Goal: Task Accomplishment & Management: Manage account settings

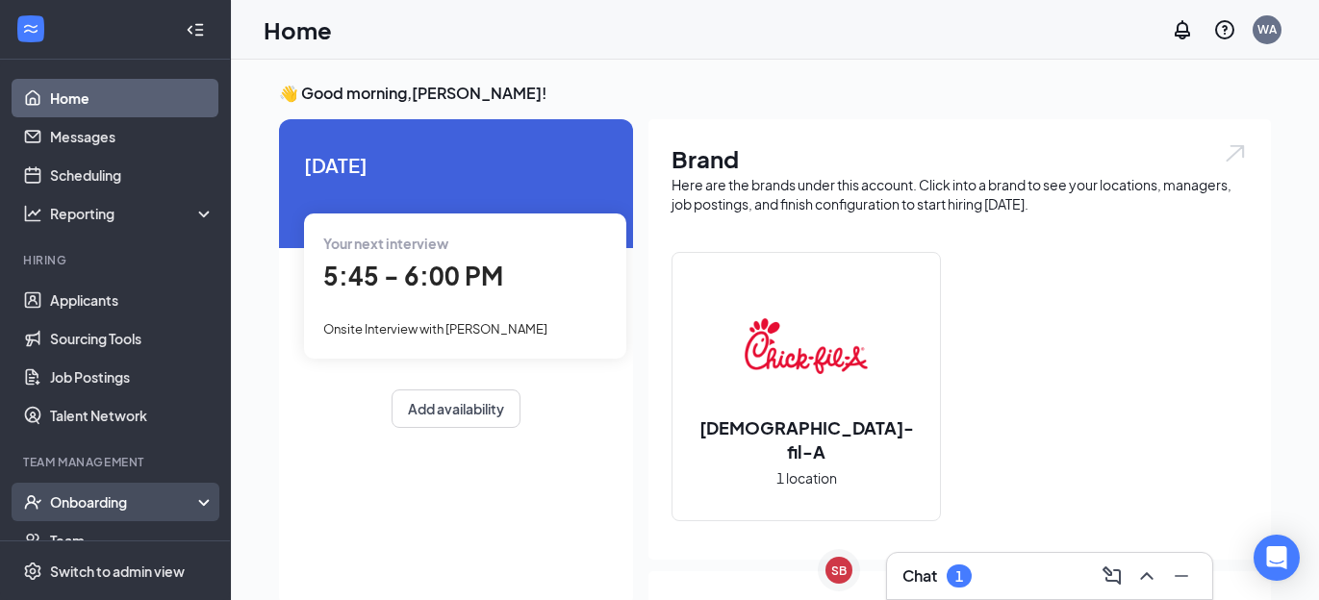
click at [111, 501] on div "Onboarding" at bounding box center [124, 502] width 148 height 19
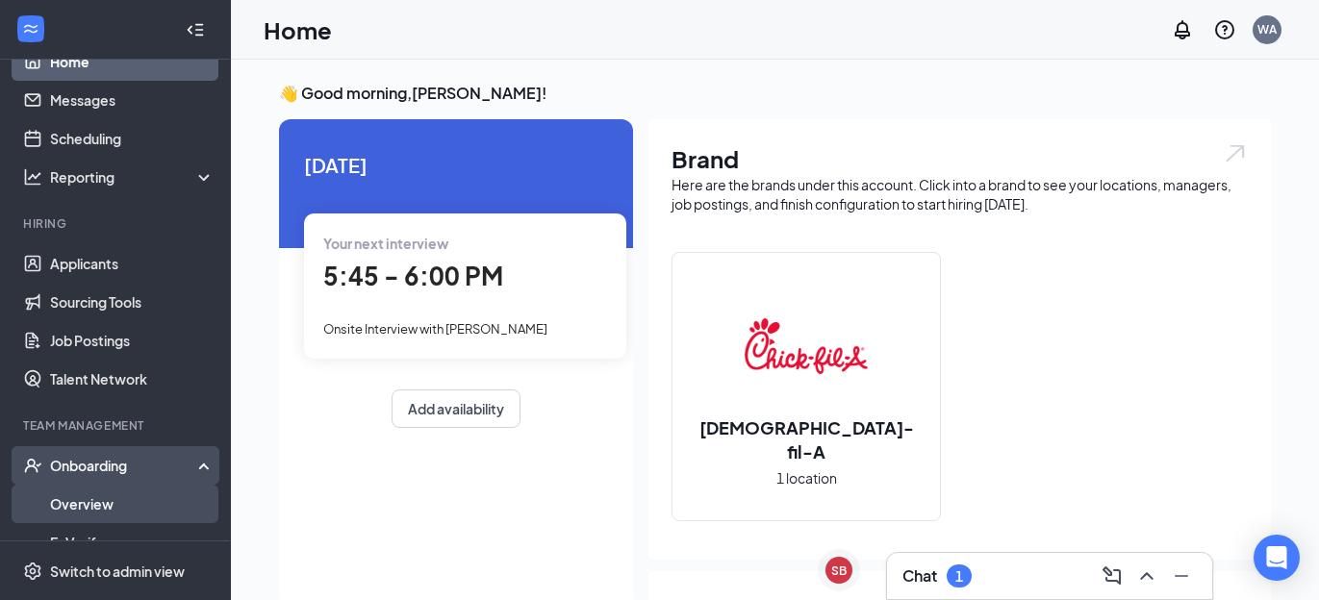
click at [111, 502] on link "Overview" at bounding box center [132, 504] width 165 height 38
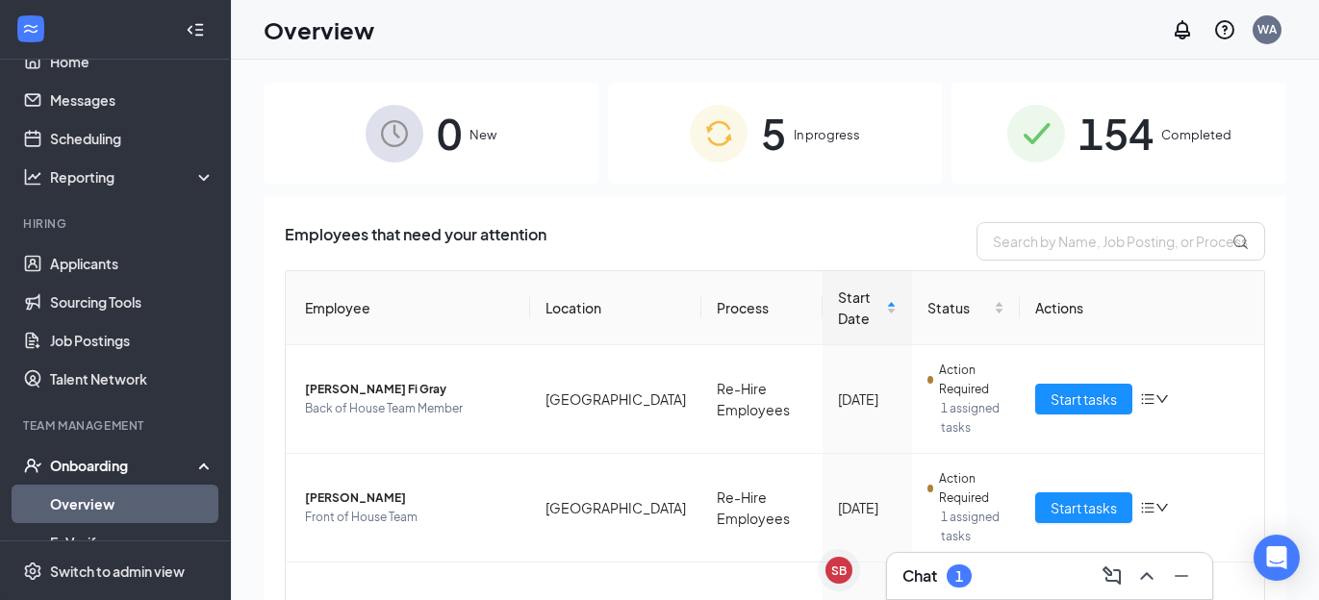
scroll to position [7, 0]
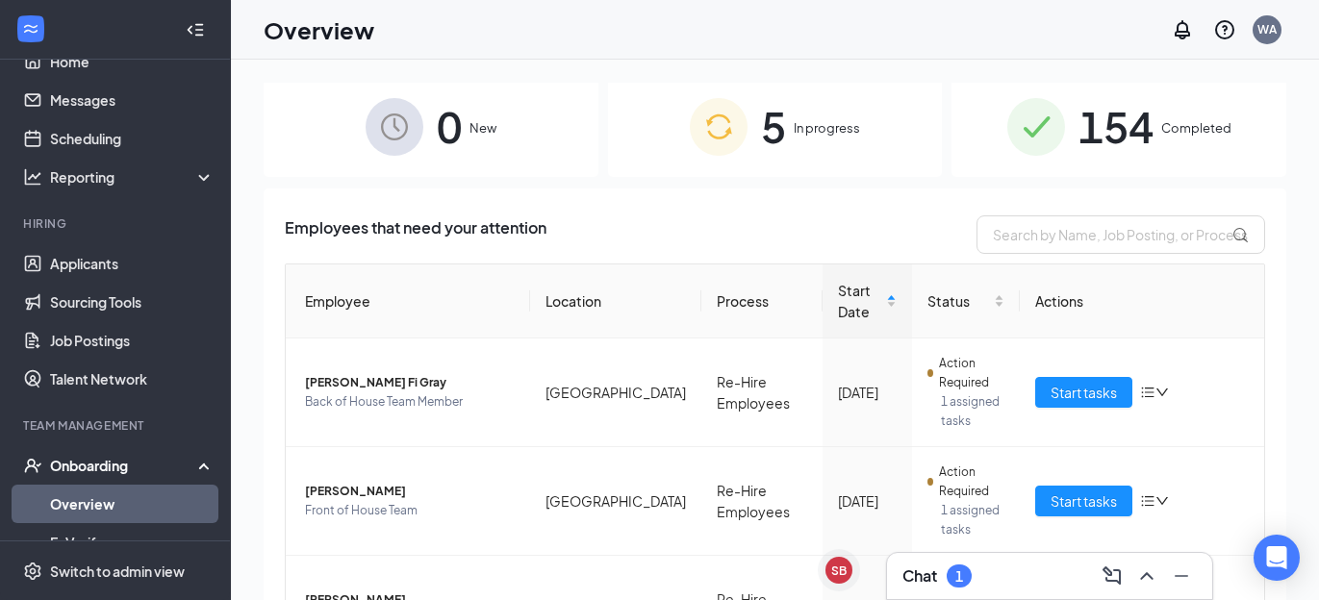
click at [1182, 120] on span "Completed" at bounding box center [1197, 127] width 70 height 19
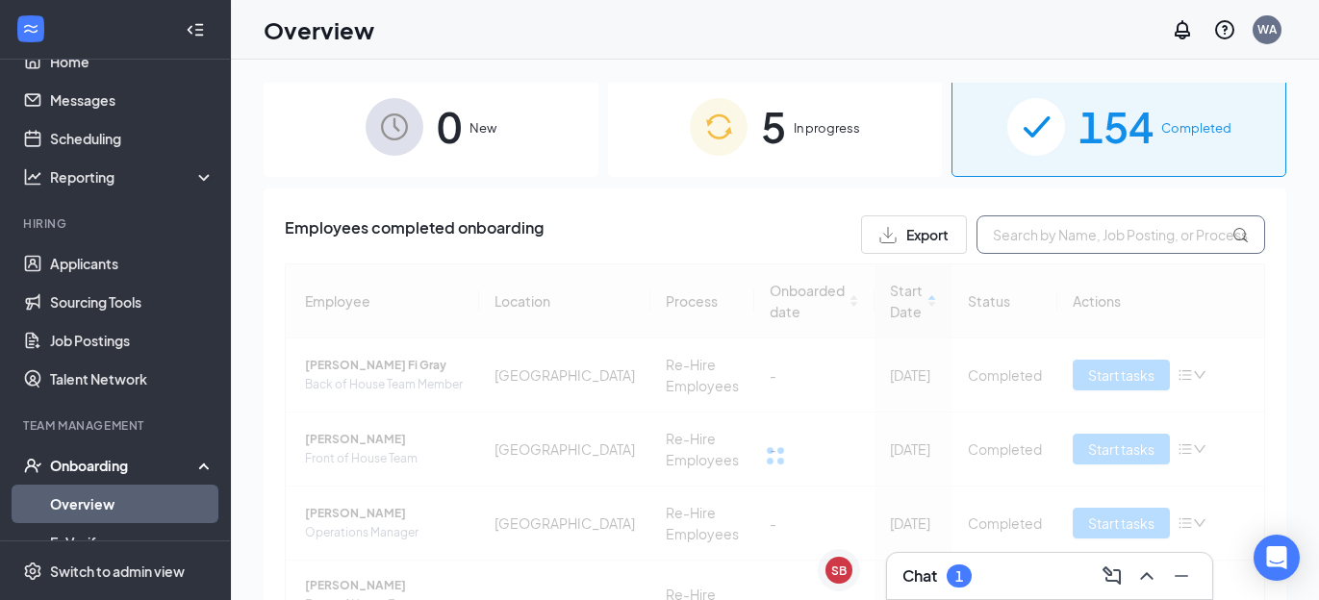
click at [1009, 229] on input "text" at bounding box center [1121, 235] width 289 height 38
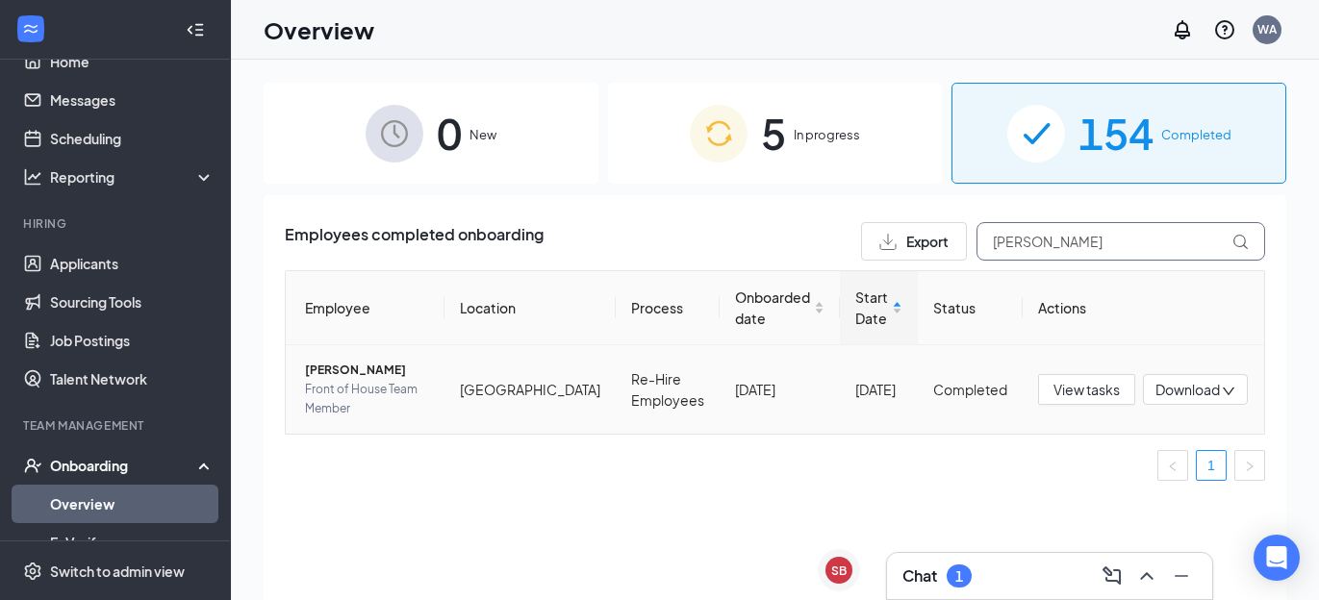
type input "gilbert"
click at [349, 377] on span "Mia R Gilbert" at bounding box center [367, 370] width 124 height 19
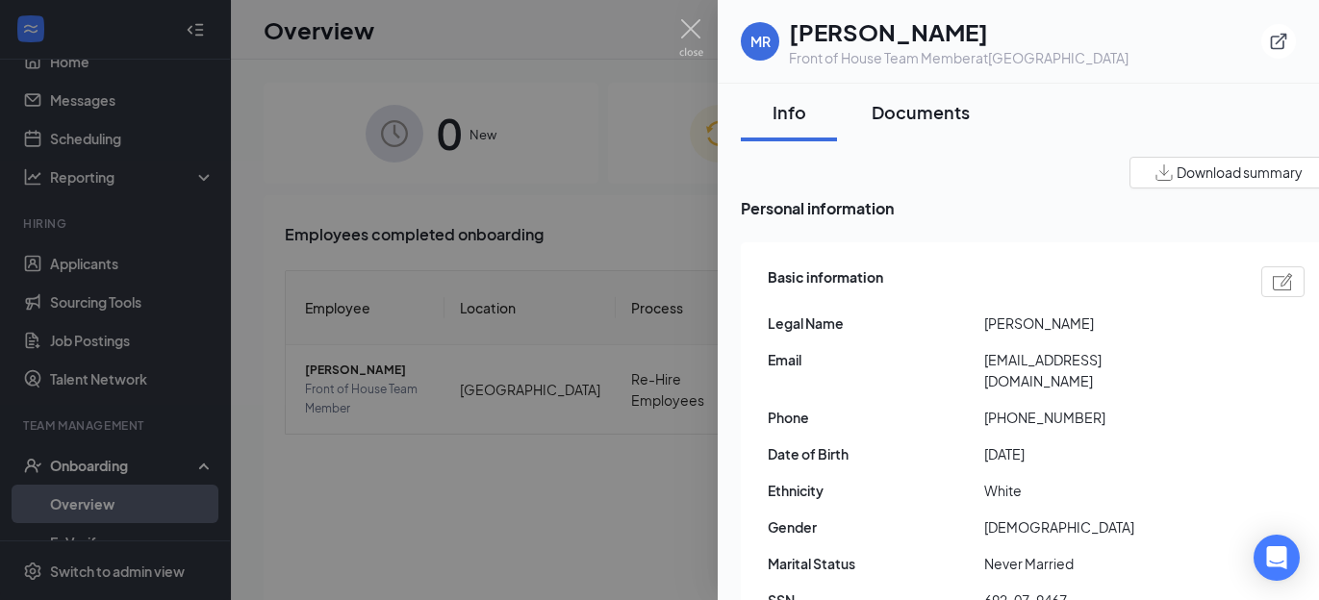
click at [890, 94] on button "Documents" at bounding box center [921, 113] width 137 height 58
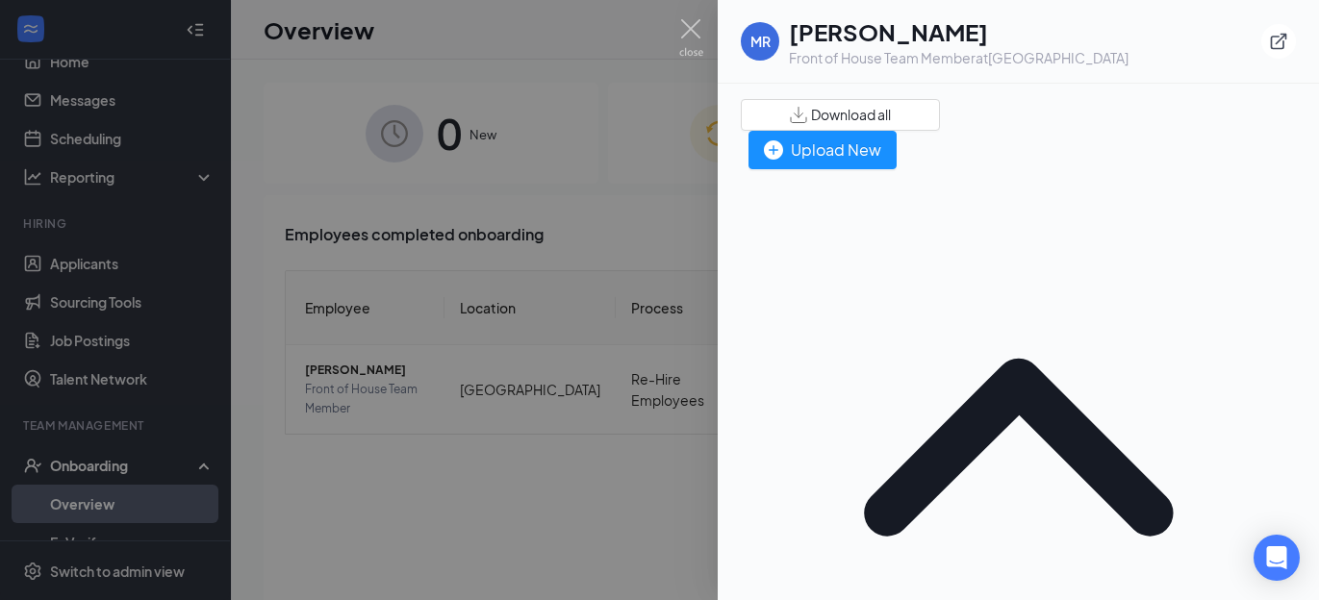
scroll to position [77, 0]
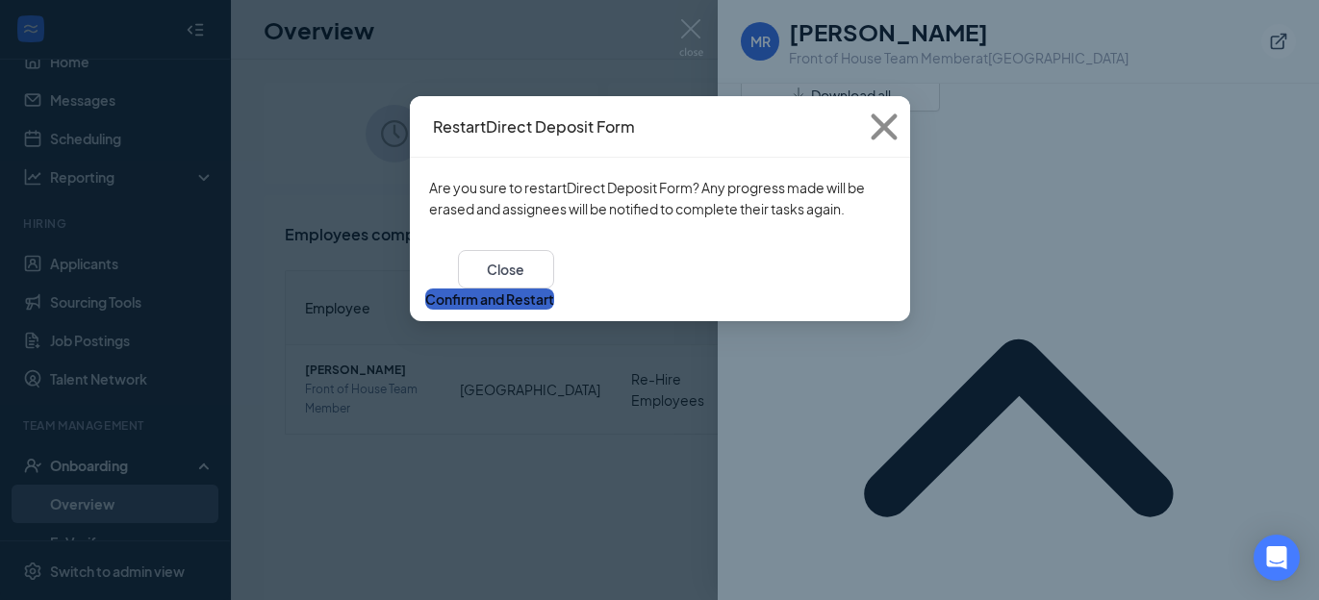
click at [554, 289] on button "Confirm and Restart" at bounding box center [489, 299] width 129 height 21
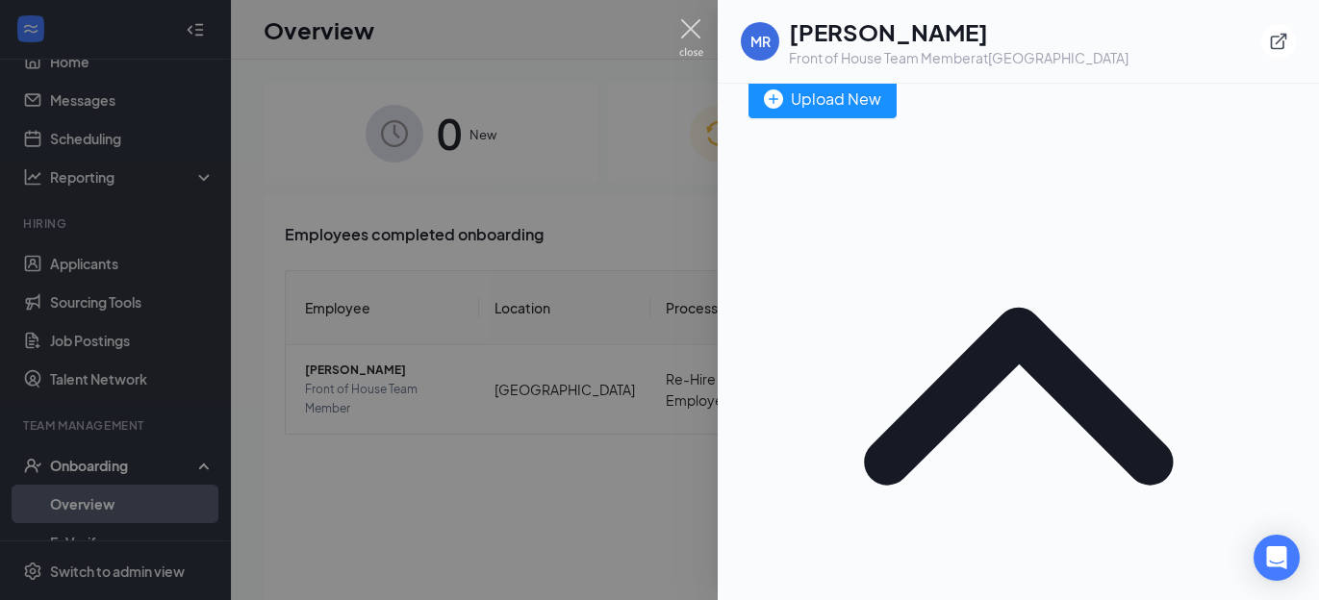
click at [695, 34] on img at bounding box center [691, 38] width 24 height 38
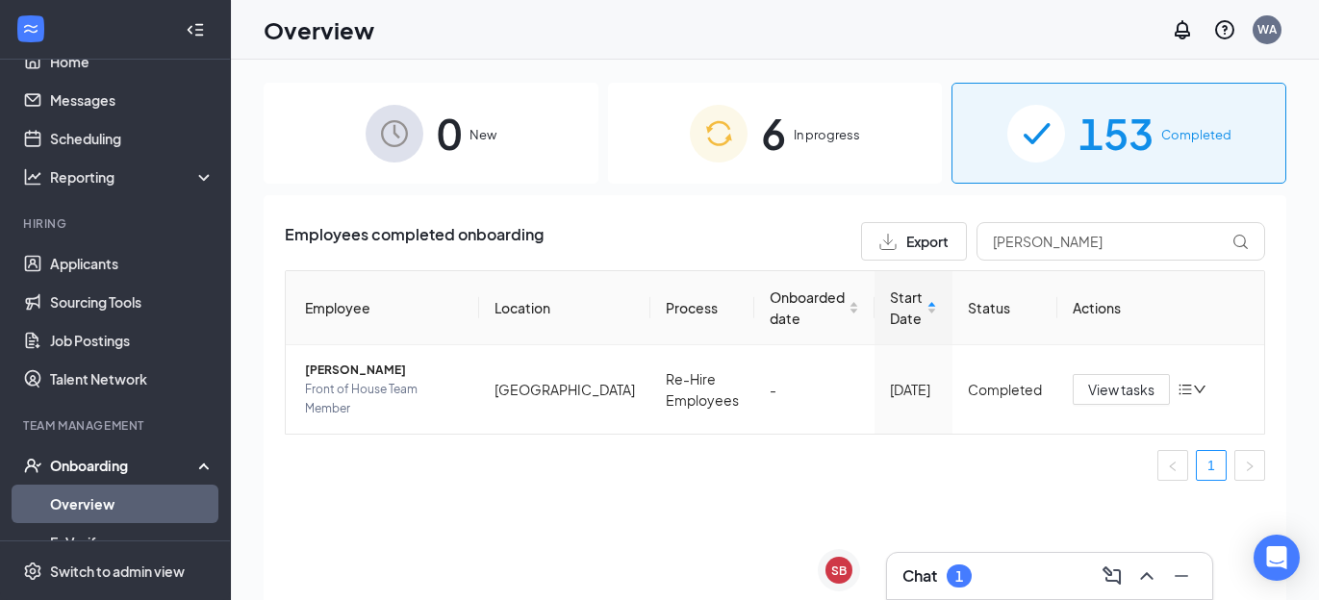
click at [747, 148] on img at bounding box center [719, 134] width 58 height 58
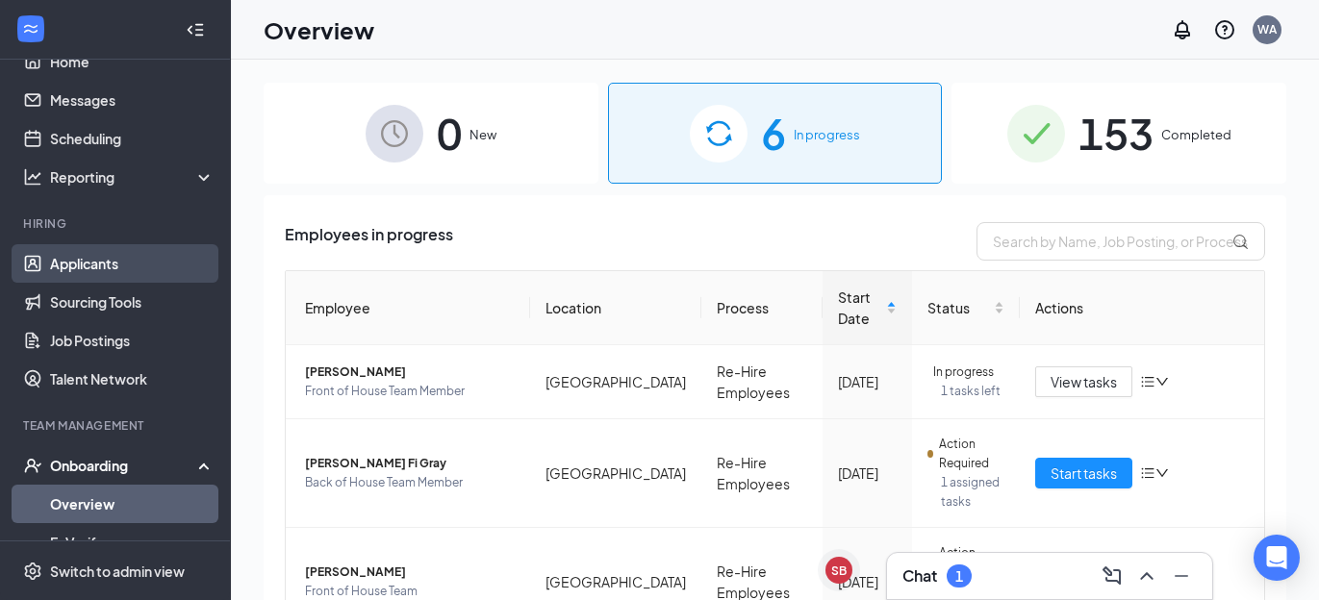
click at [123, 268] on link "Applicants" at bounding box center [132, 263] width 165 height 38
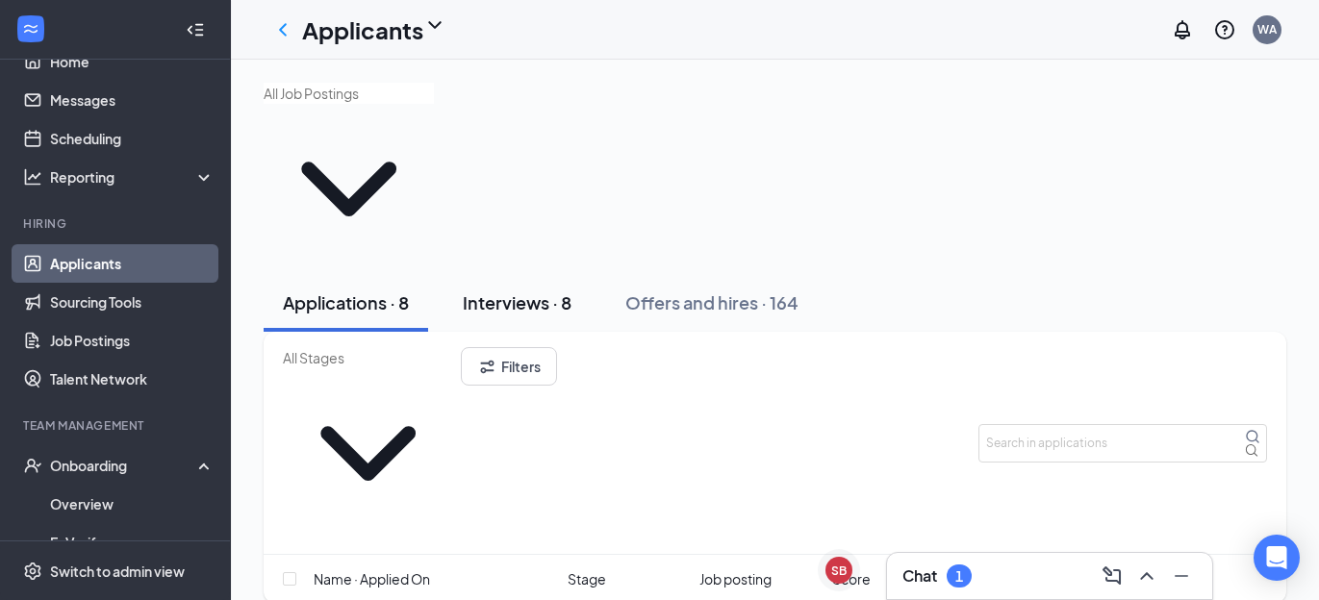
click at [543, 291] on div "Interviews · 8" at bounding box center [517, 303] width 109 height 24
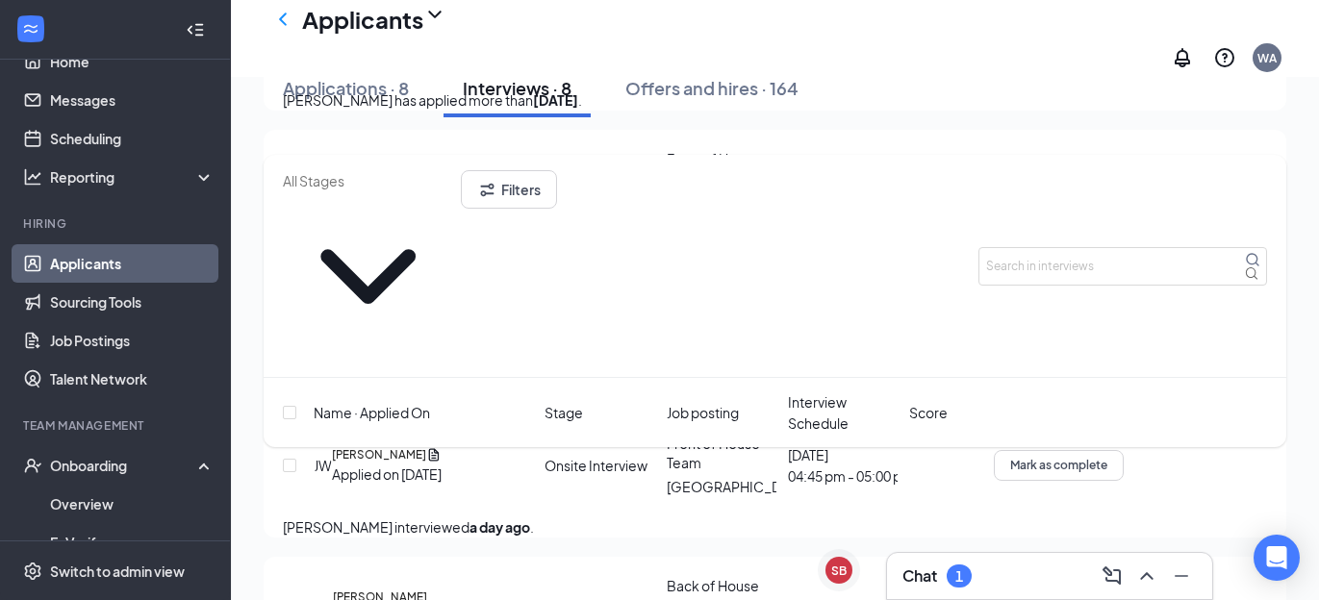
scroll to position [679, 0]
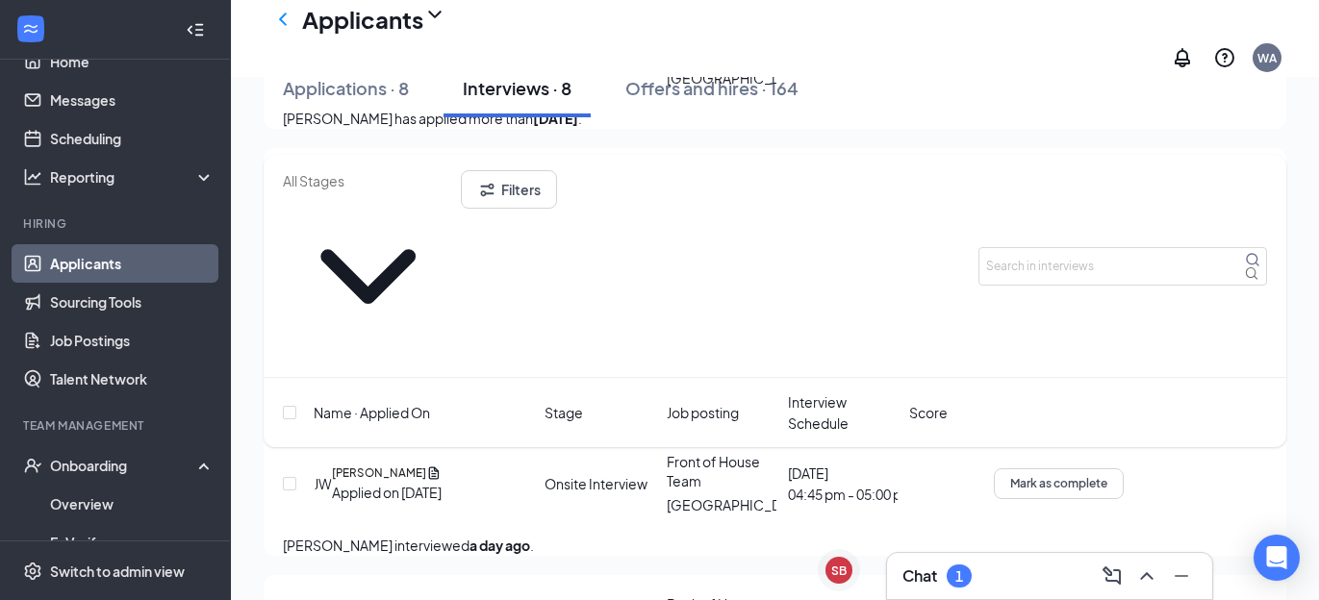
click at [1124, 469] on icon "Ellipses" at bounding box center [1124, 469] width 0 height 0
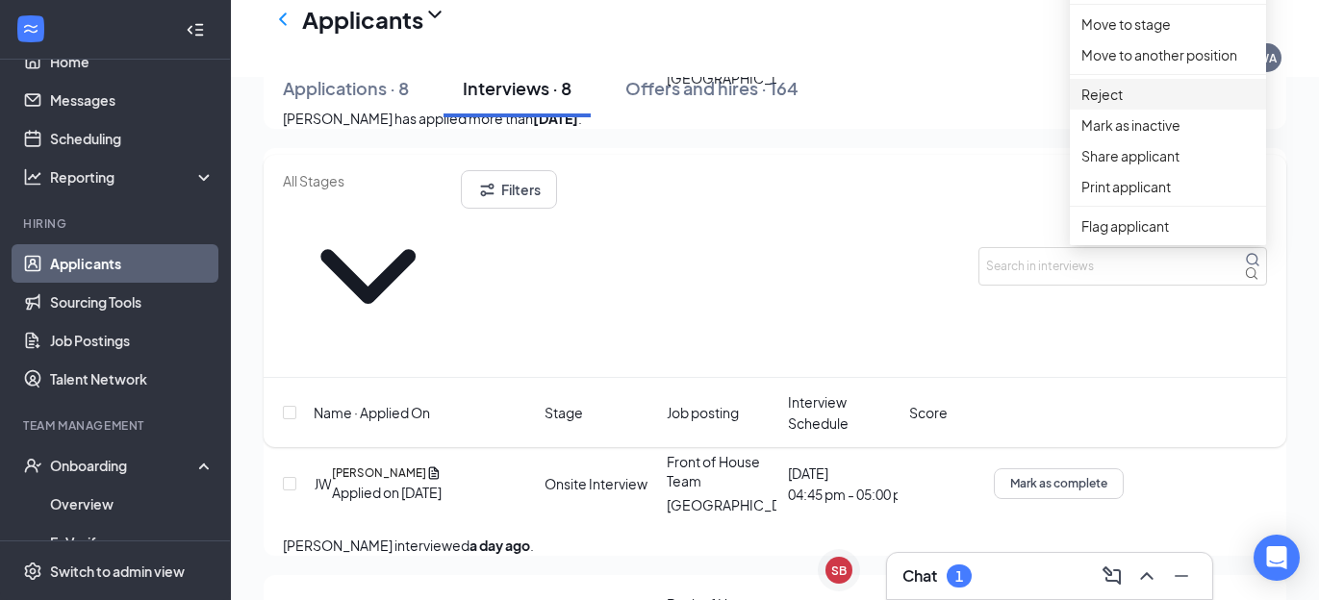
click at [1130, 105] on p "Reject" at bounding box center [1168, 94] width 173 height 21
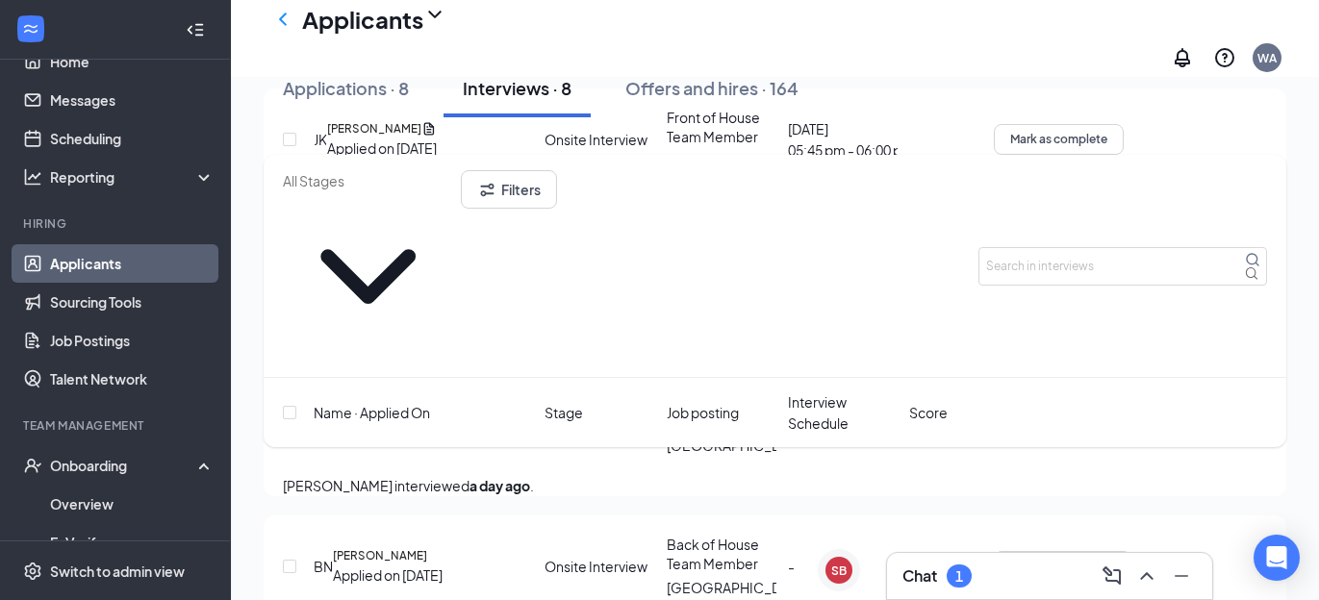
scroll to position [755, 0]
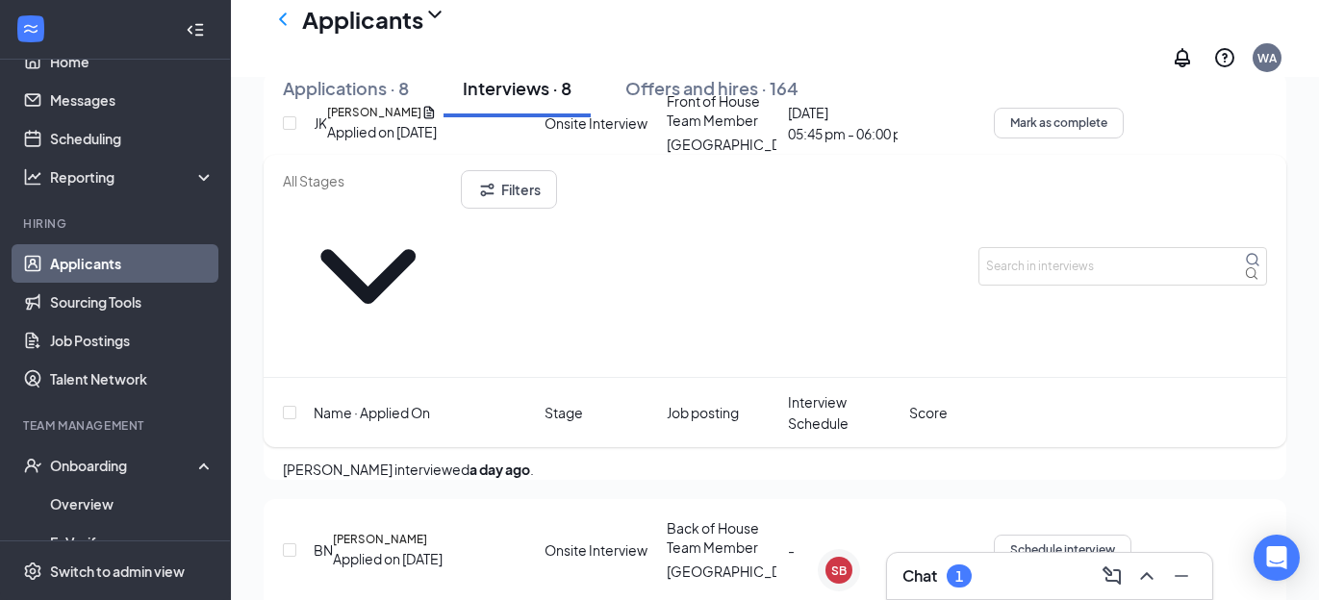
checkbox input "true"
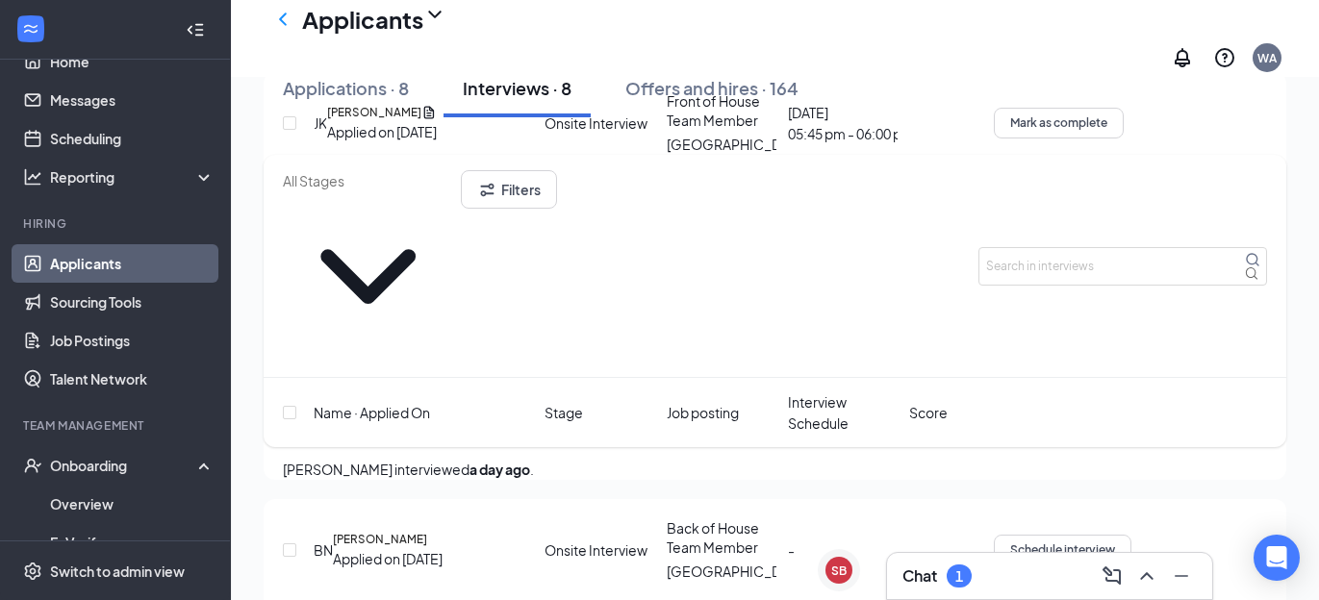
scroll to position [207, 0]
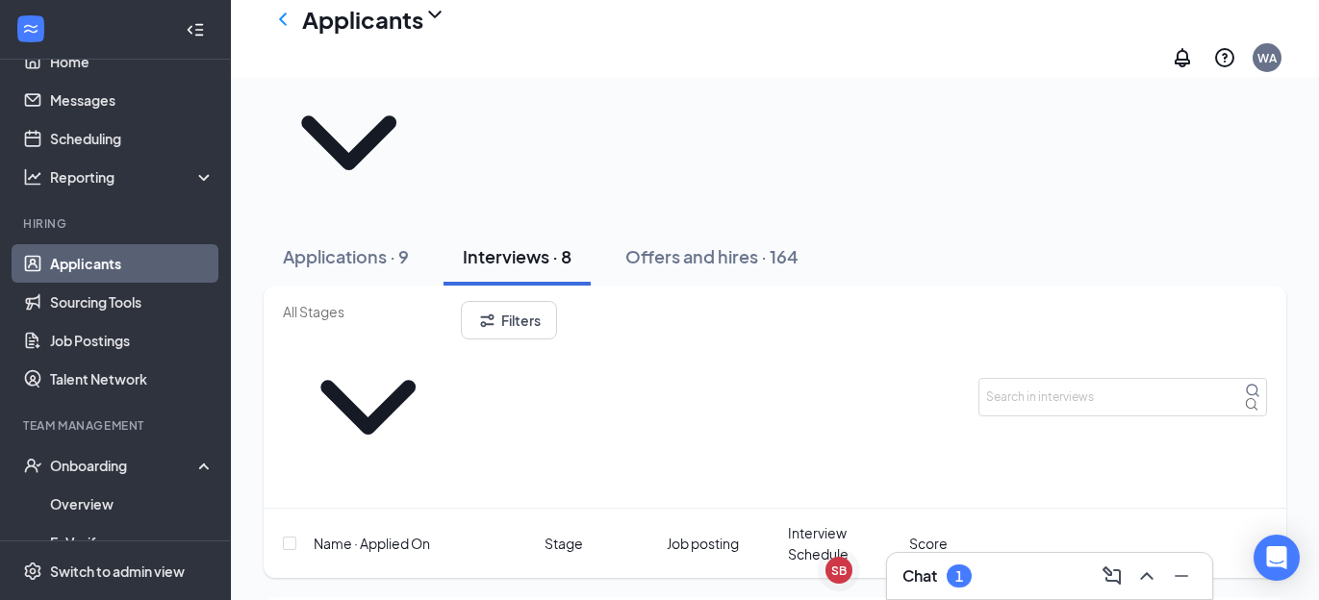
scroll to position [0, 0]
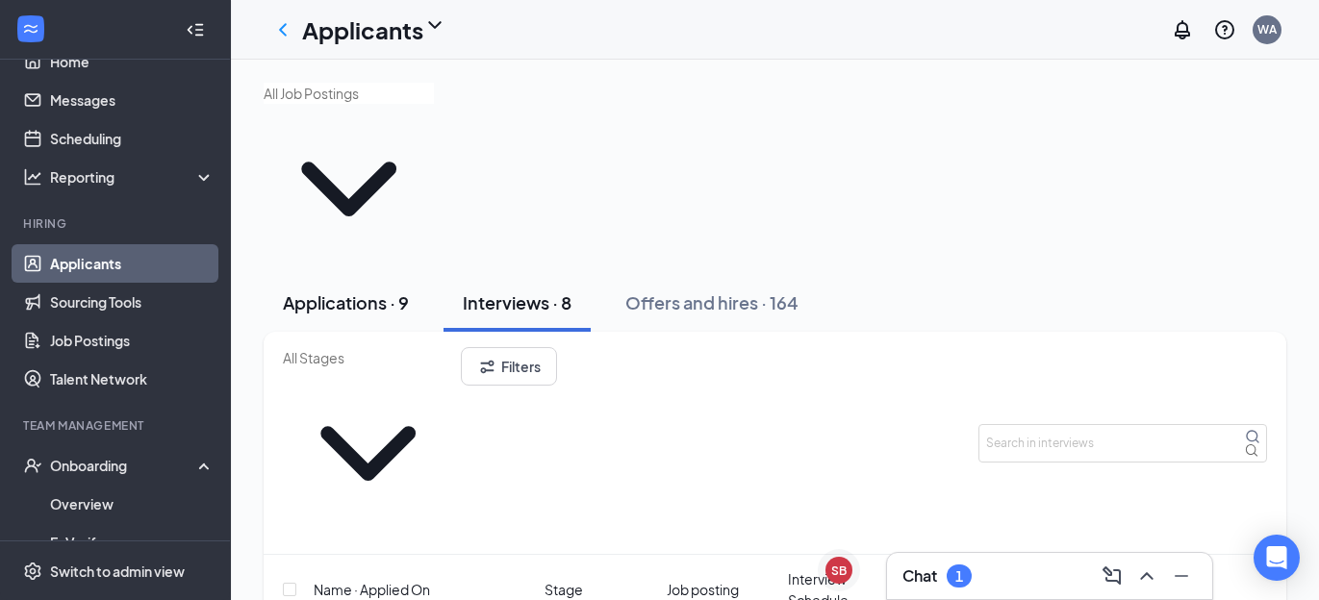
click at [381, 291] on div "Applications · 9" at bounding box center [346, 303] width 126 height 24
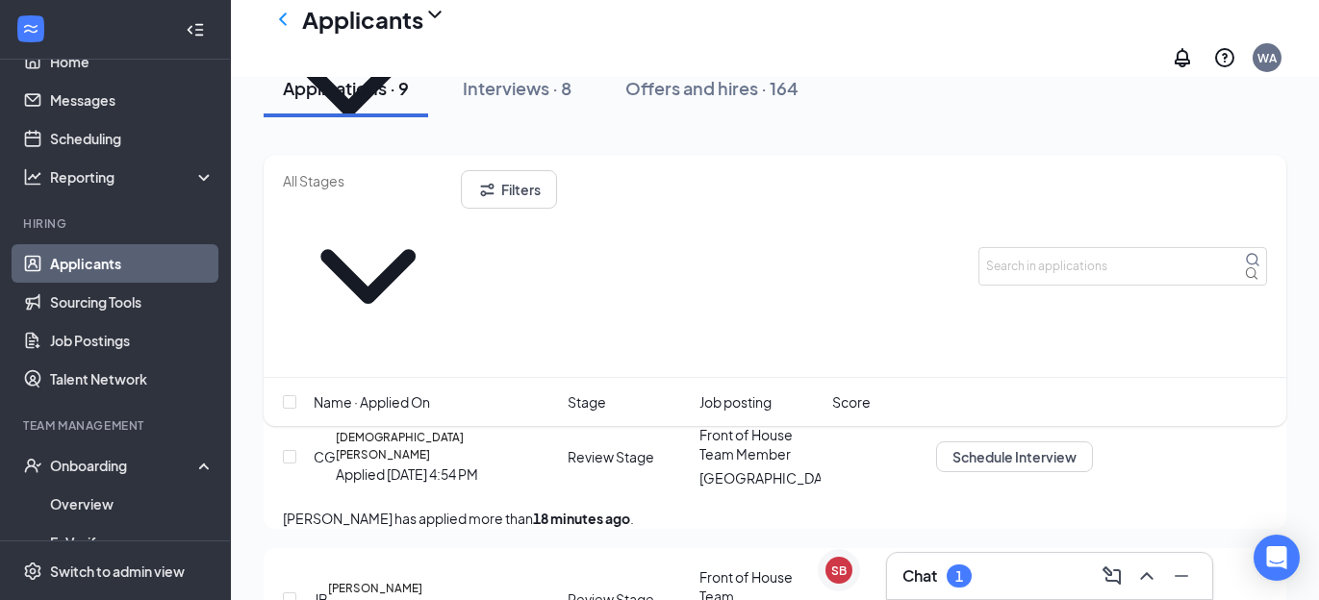
scroll to position [119, 0]
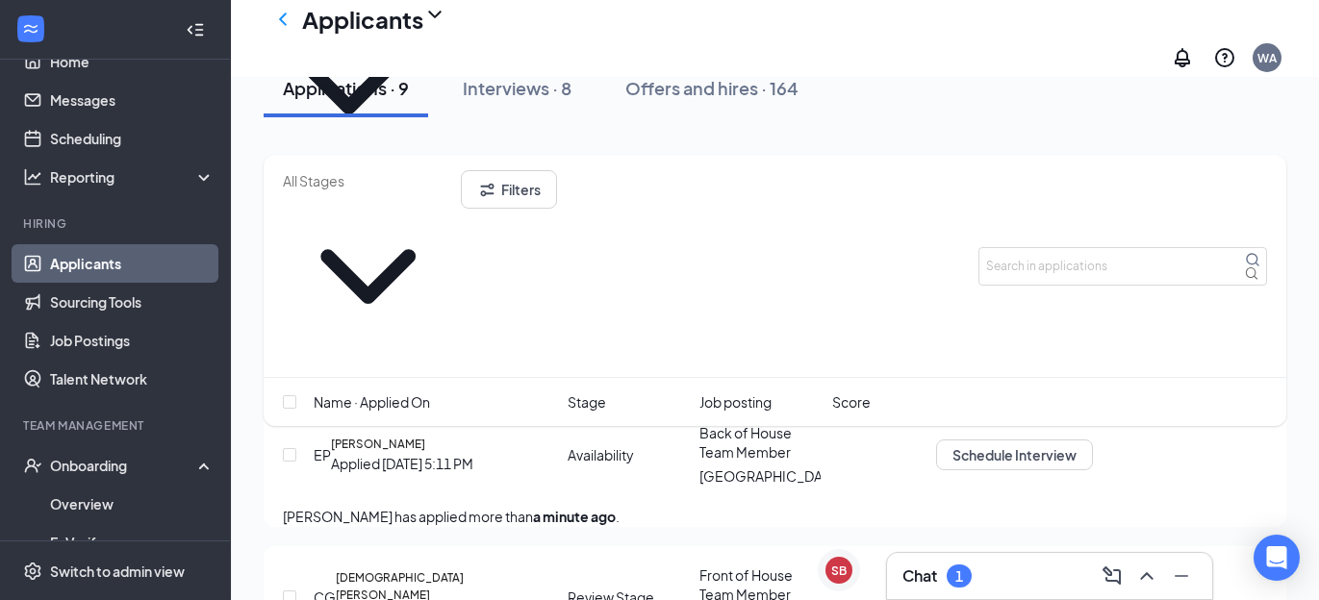
click at [1113, 592] on icon "Ellipses" at bounding box center [1104, 594] width 17 height 4
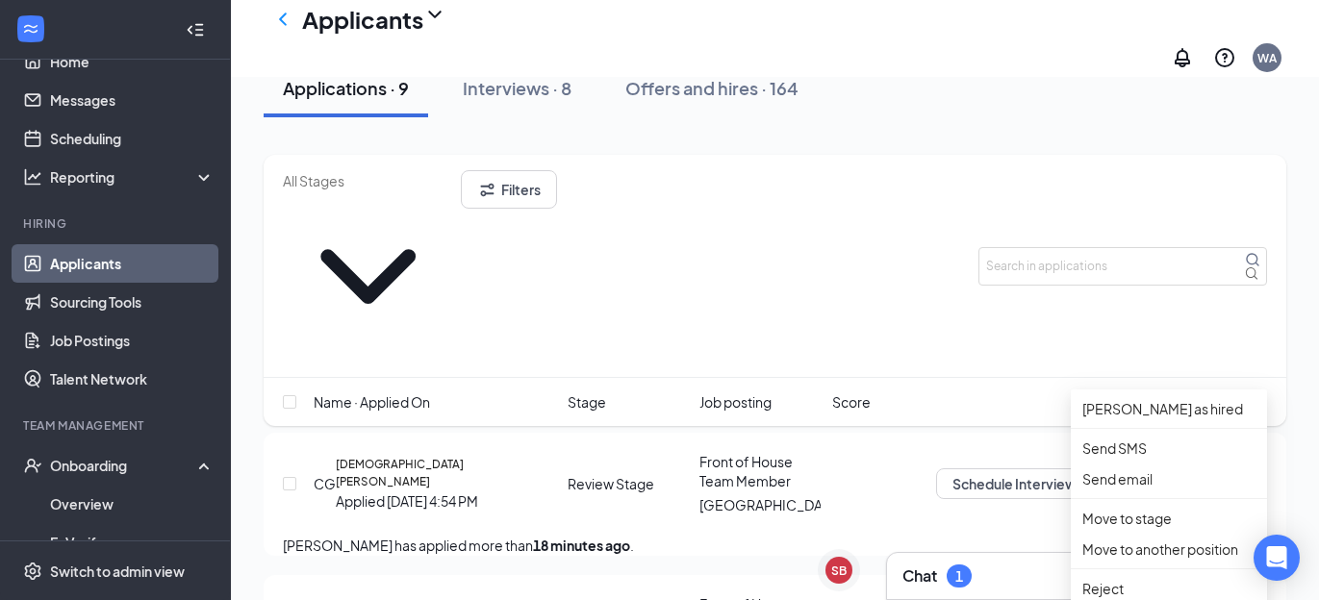
scroll to position [207, 0]
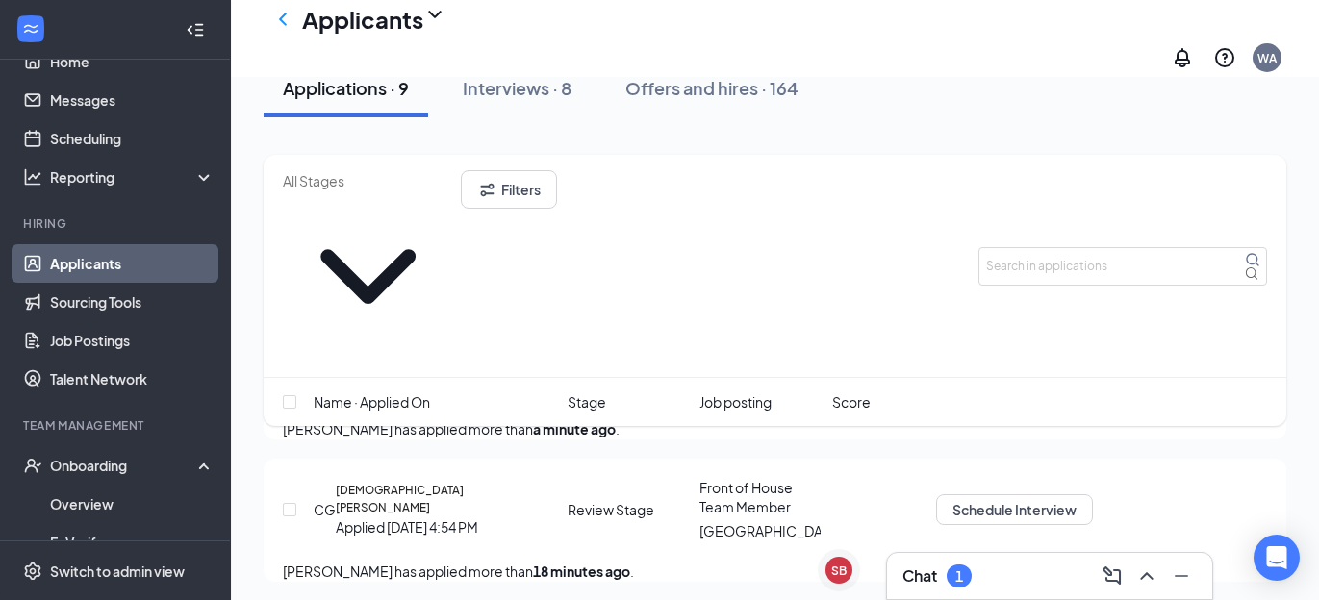
click at [985, 101] on div "Applications · 9 Interviews · 8 Offers and hires · 164" at bounding box center [775, 89] width 1023 height 58
click at [949, 117] on div "Applications · 9 Interviews · 8 Offers and hires · 164" at bounding box center [775, 89] width 1023 height 58
click at [965, 107] on div "Applications · 9 Interviews · 8 Offers and hires · 164" at bounding box center [775, 89] width 1023 height 58
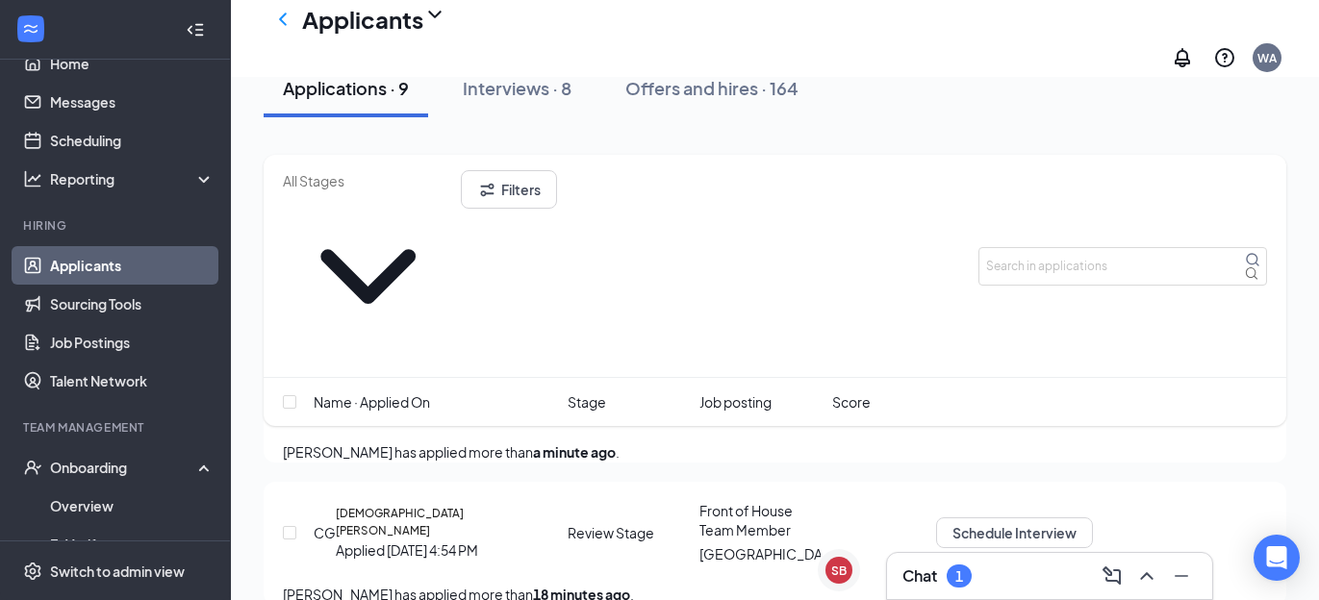
scroll to position [0, 0]
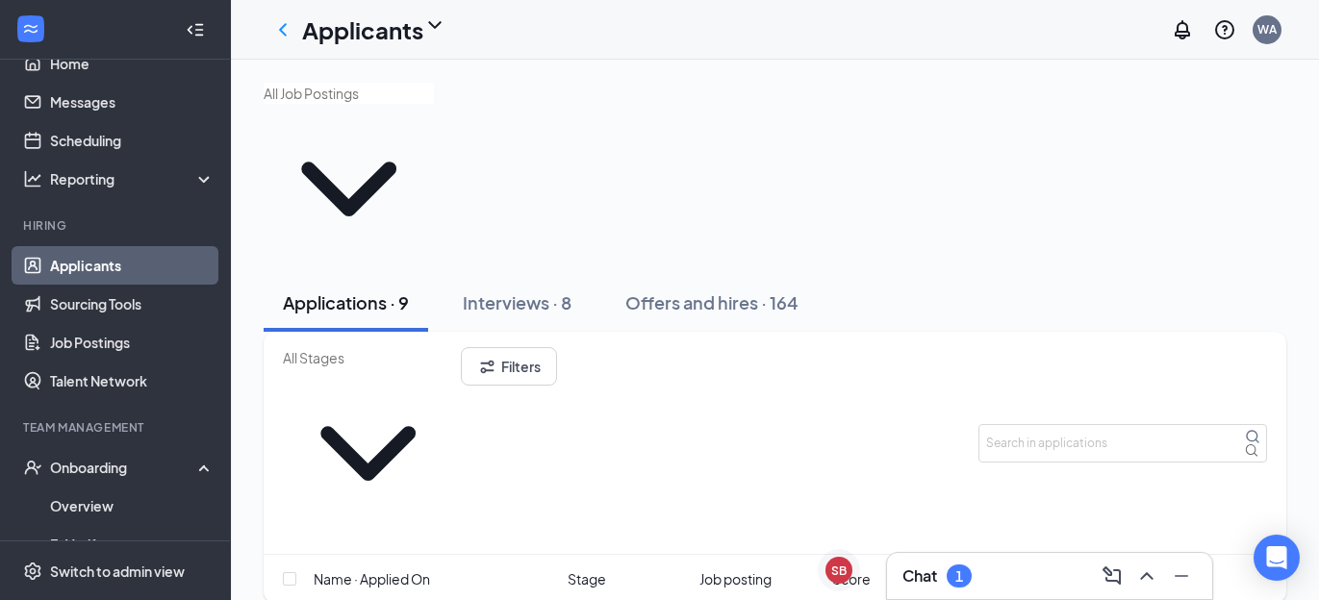
click at [927, 115] on div at bounding box center [775, 179] width 1023 height 192
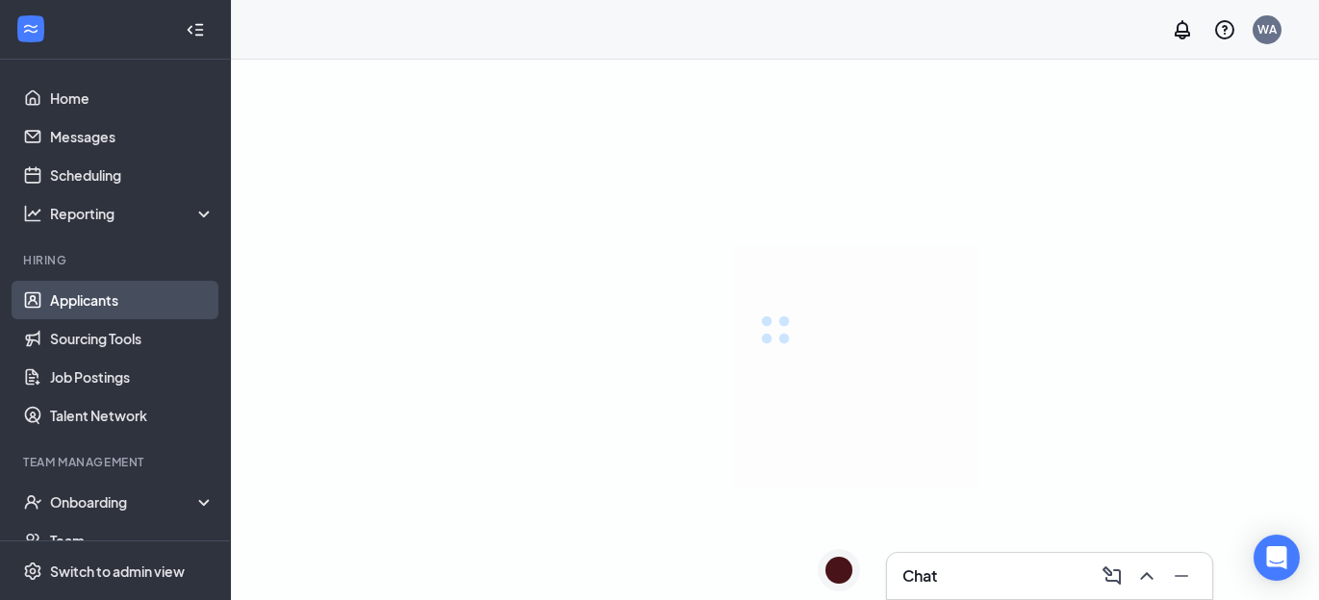
click at [124, 293] on link "Applicants" at bounding box center [132, 300] width 165 height 38
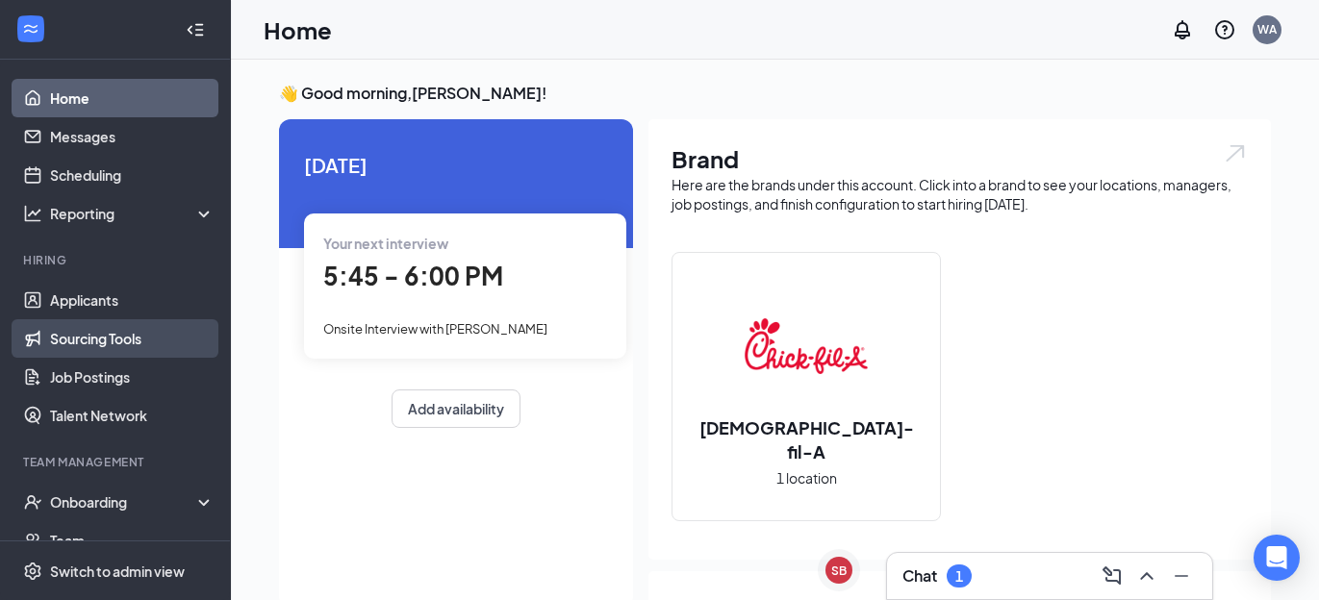
scroll to position [104, 0]
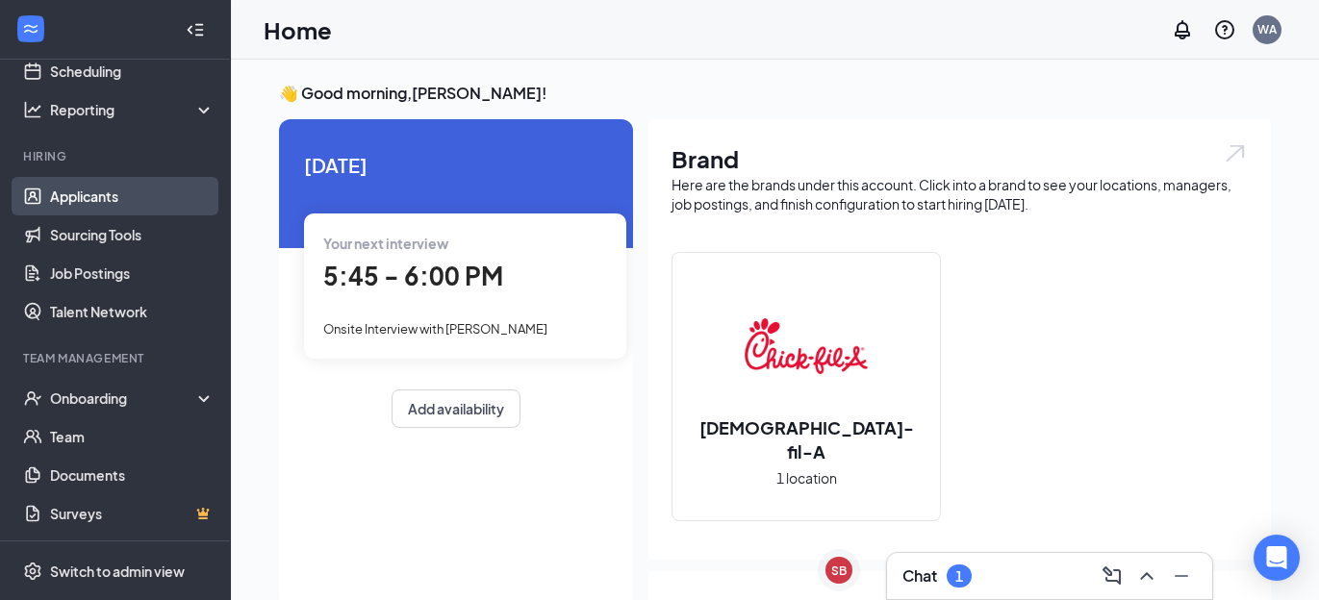
click at [120, 185] on link "Applicants" at bounding box center [132, 196] width 165 height 38
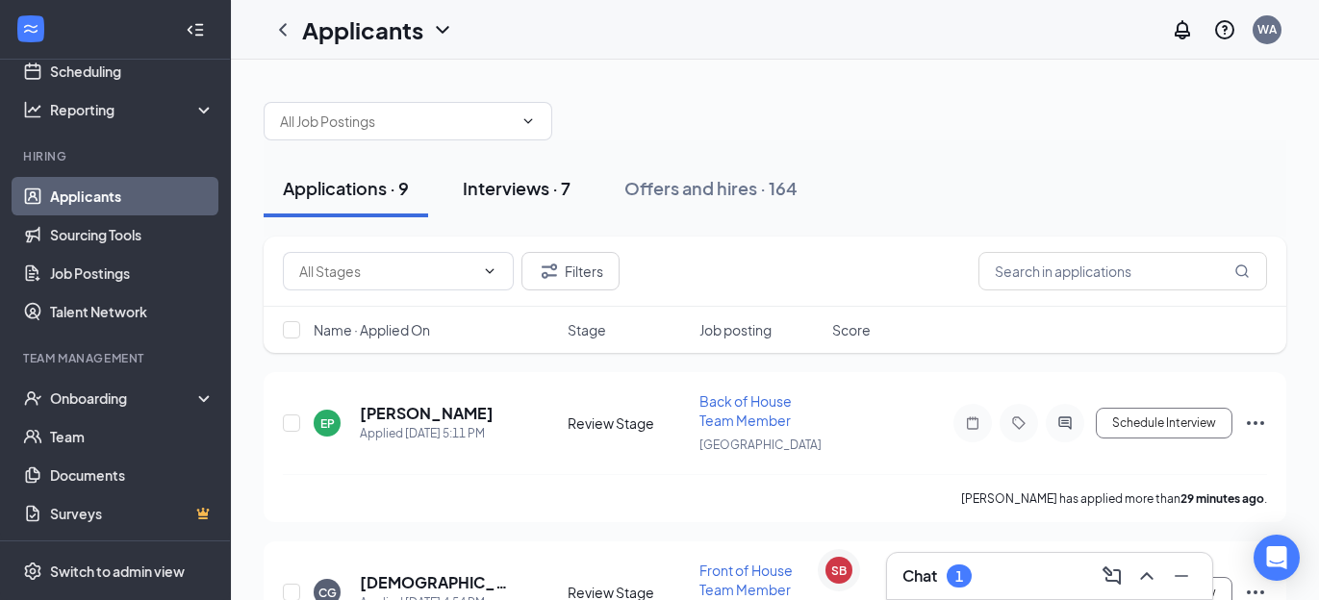
click at [514, 190] on div "Interviews · 7" at bounding box center [517, 188] width 108 height 24
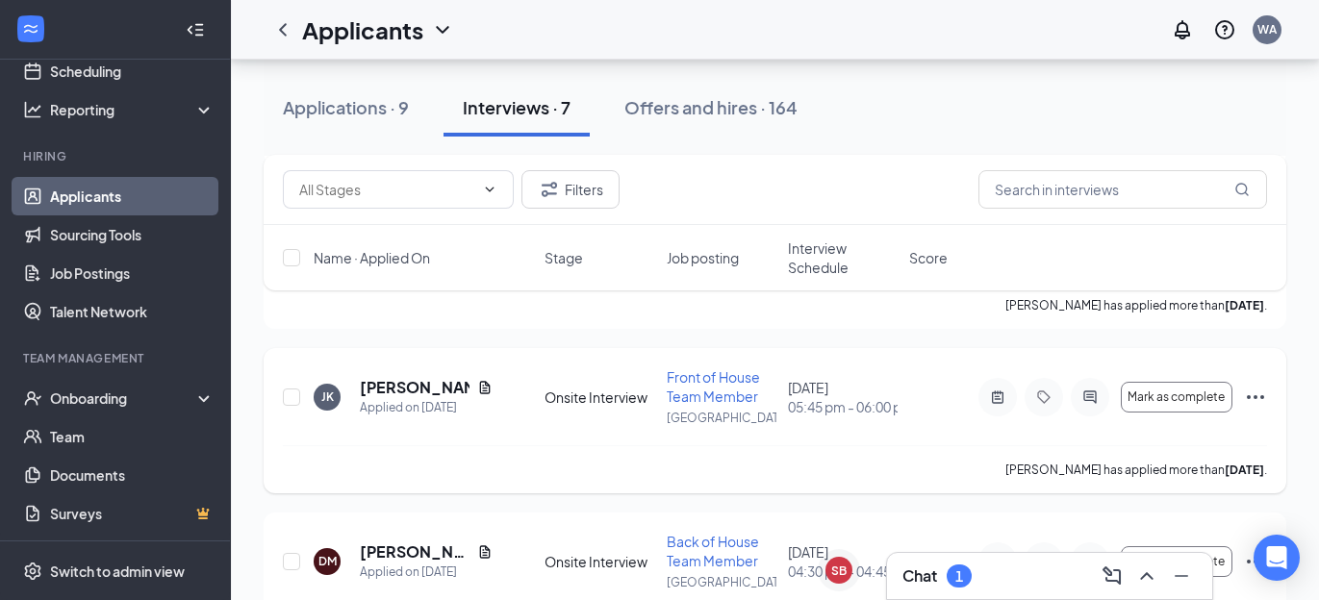
scroll to position [342, 0]
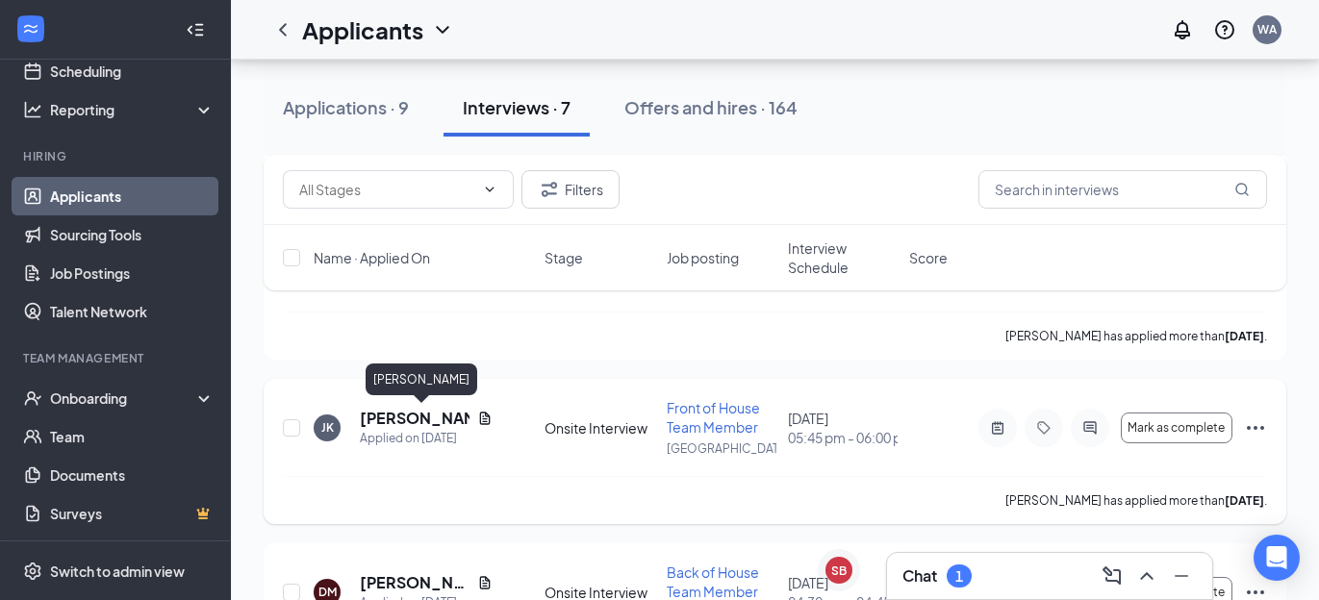
click at [400, 427] on h5 "[PERSON_NAME]" at bounding box center [415, 418] width 110 height 21
